Goal: Use online tool/utility: Use online tool/utility

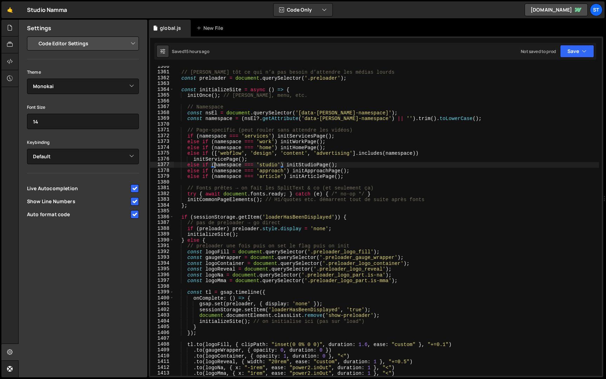
select select "editor"
select select "ace/theme/monokai"
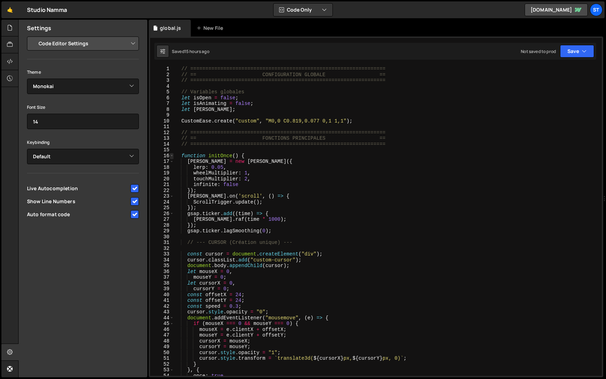
click at [171, 155] on span at bounding box center [172, 156] width 4 height 6
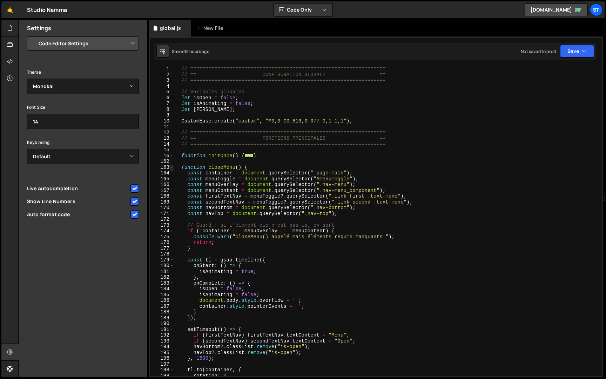
click at [171, 166] on span at bounding box center [172, 167] width 4 height 6
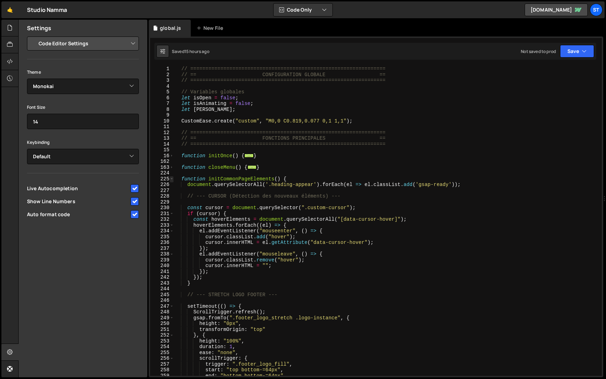
click at [171, 179] on span at bounding box center [172, 179] width 4 height 6
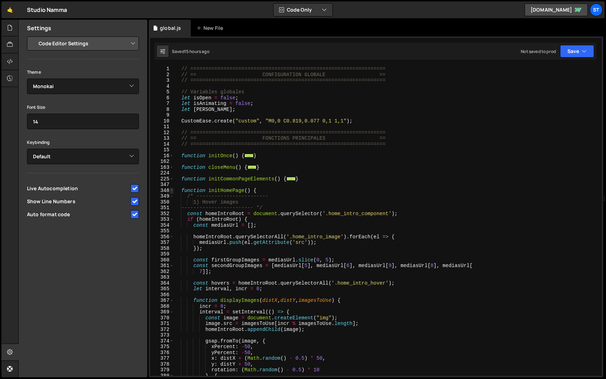
click at [171, 190] on span at bounding box center [172, 191] width 4 height 6
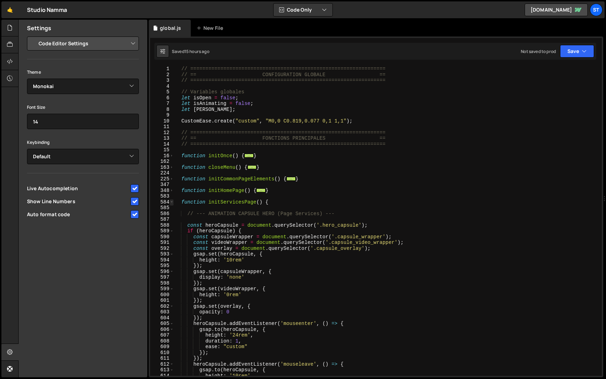
click at [172, 202] on span at bounding box center [172, 202] width 4 height 6
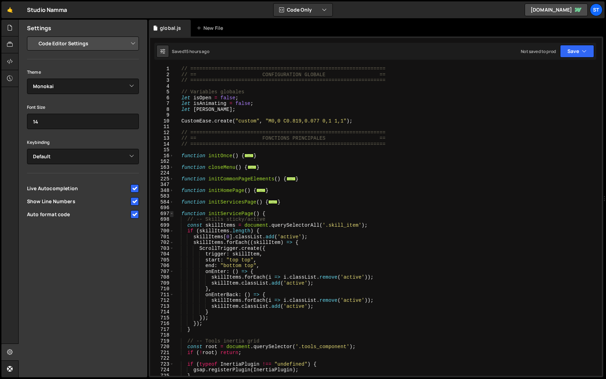
click at [172, 213] on span at bounding box center [172, 214] width 4 height 6
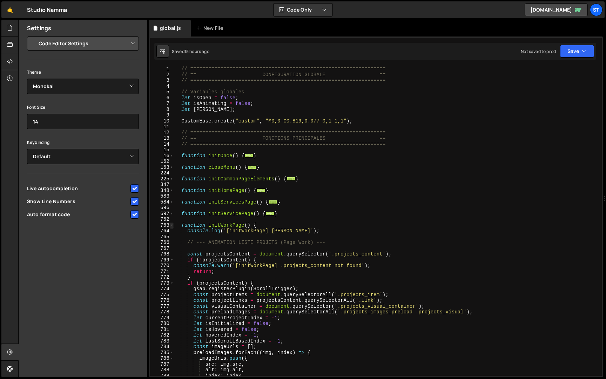
click at [172, 224] on span at bounding box center [172, 225] width 4 height 6
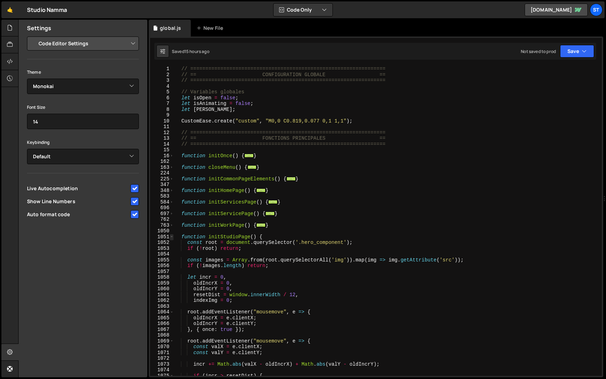
click at [172, 235] on span at bounding box center [172, 237] width 4 height 6
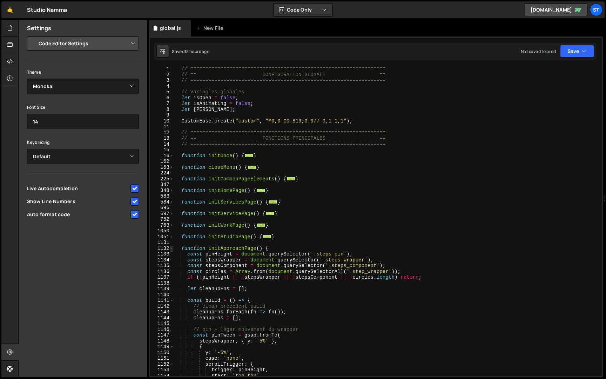
click at [171, 247] on span at bounding box center [172, 248] width 4 height 6
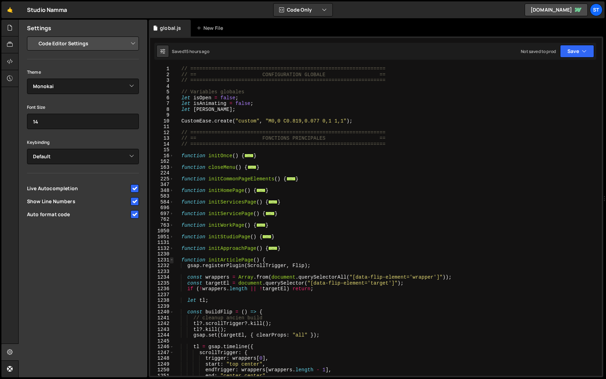
click at [172, 258] on span at bounding box center [172, 260] width 4 height 6
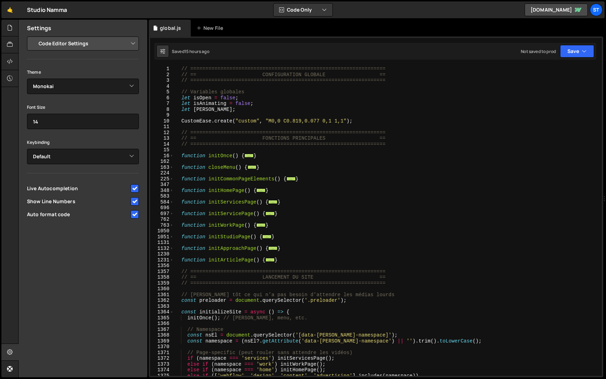
click at [135, 214] on input "checkbox" at bounding box center [134, 214] width 8 height 8
checkbox input "false"
click at [173, 179] on span at bounding box center [172, 179] width 4 height 6
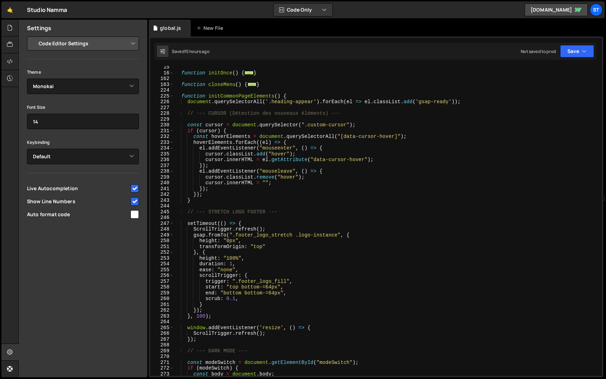
scroll to position [86, 0]
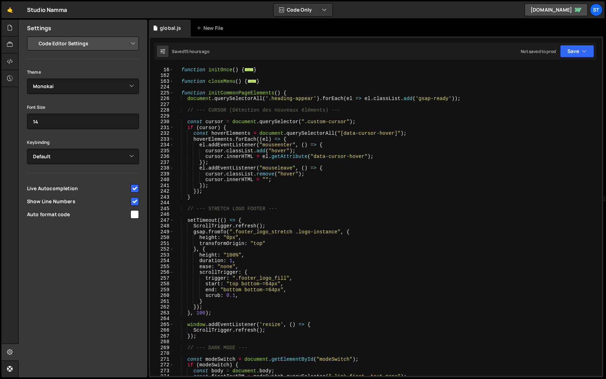
click at [199, 312] on div "function initOnce ( ) { ... } function closeMenu ( ) { ... } function initCommo…" at bounding box center [386, 221] width 425 height 321
click at [342, 273] on div "function initOnce ( ) { ... } function closeMenu ( ) { ... } function initCommo…" at bounding box center [386, 221] width 425 height 321
click at [576, 46] on button "Save" at bounding box center [577, 51] width 34 height 13
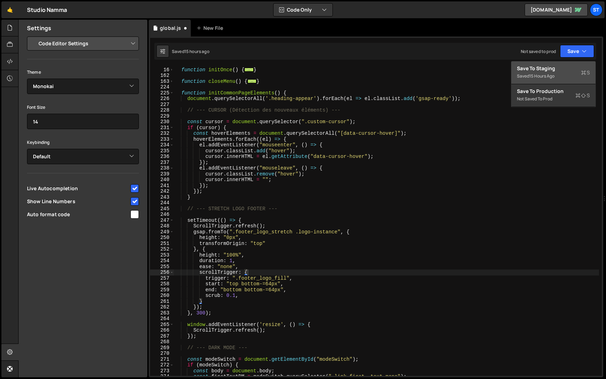
click at [559, 67] on div "Save to Staging S" at bounding box center [553, 68] width 73 height 7
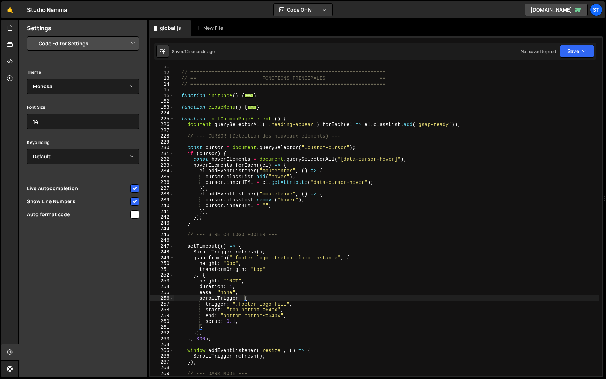
scroll to position [61, 0]
type textarea "const cursor = document.querySelector(".custom-cursor");"
click at [211, 148] on div "// ================================================================= // == FONC…" at bounding box center [386, 222] width 425 height 321
